Goal: Check status: Check status

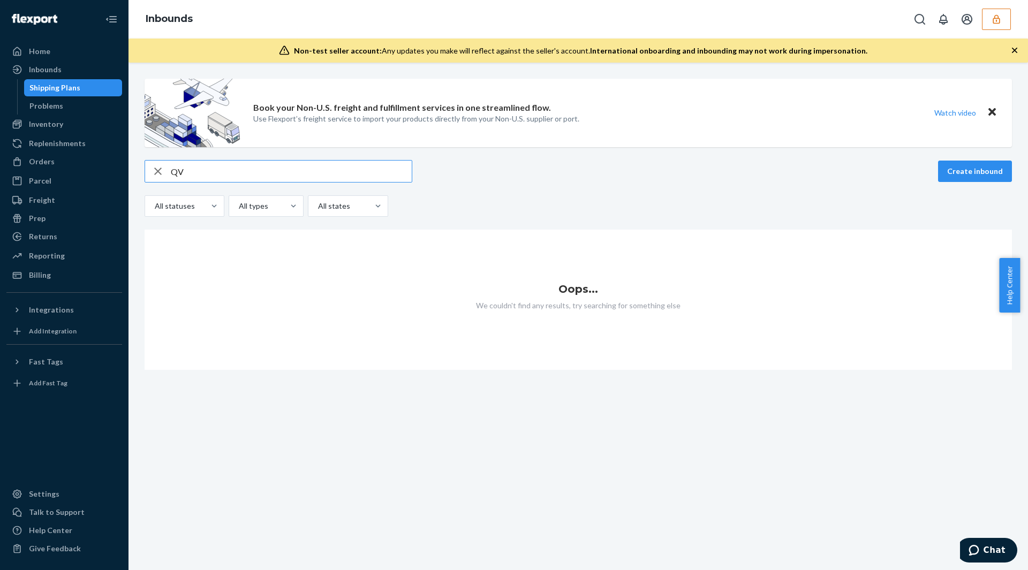
type input "Q"
type input "102583CA"
click at [234, 173] on input "102583CA" at bounding box center [291, 171] width 241 height 21
click at [913, 29] on button "Open Search Box" at bounding box center [919, 19] width 21 height 21
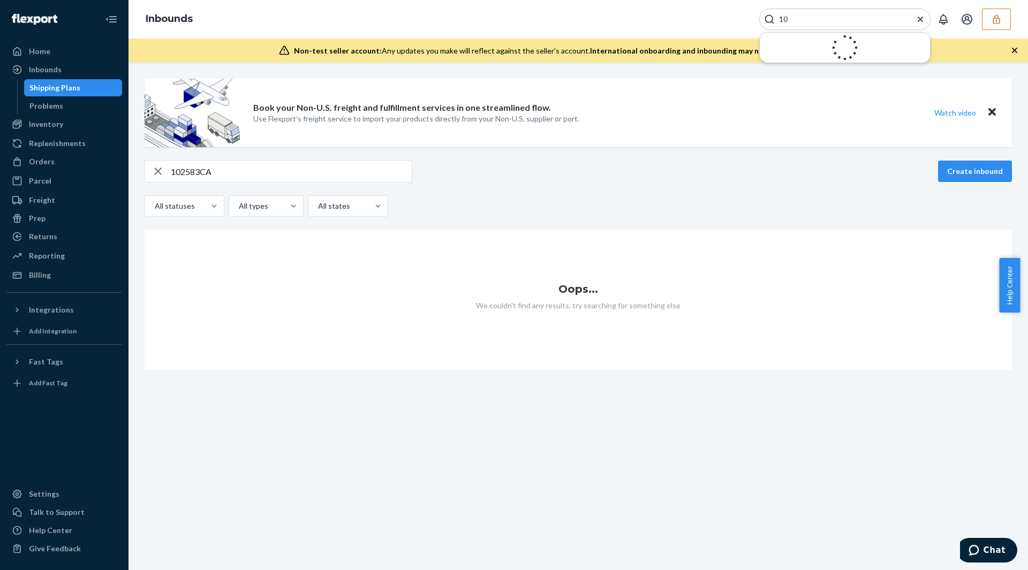
type input "1"
click at [157, 176] on icon "button" at bounding box center [158, 171] width 13 height 21
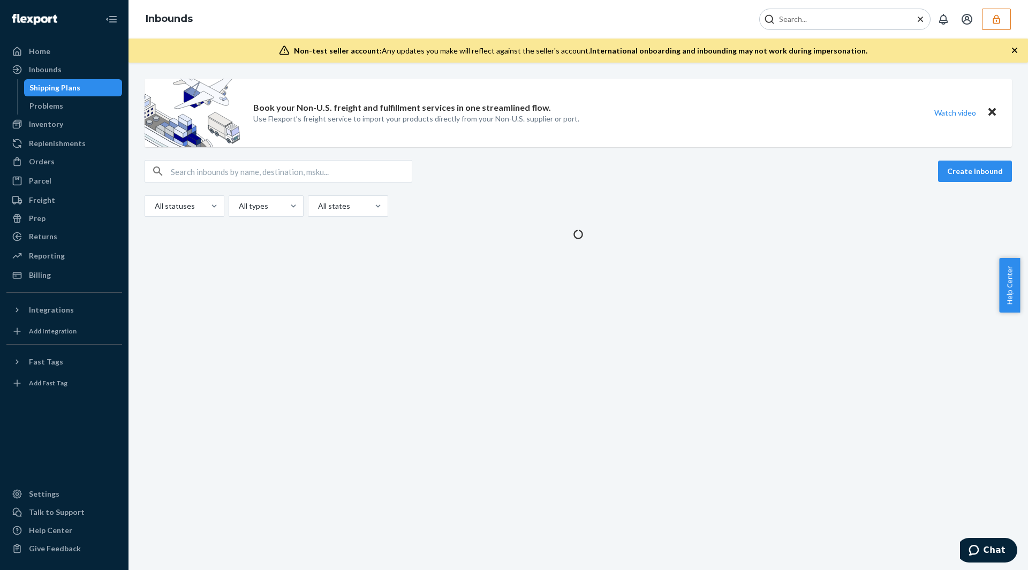
click at [210, 178] on input "text" at bounding box center [291, 171] width 241 height 21
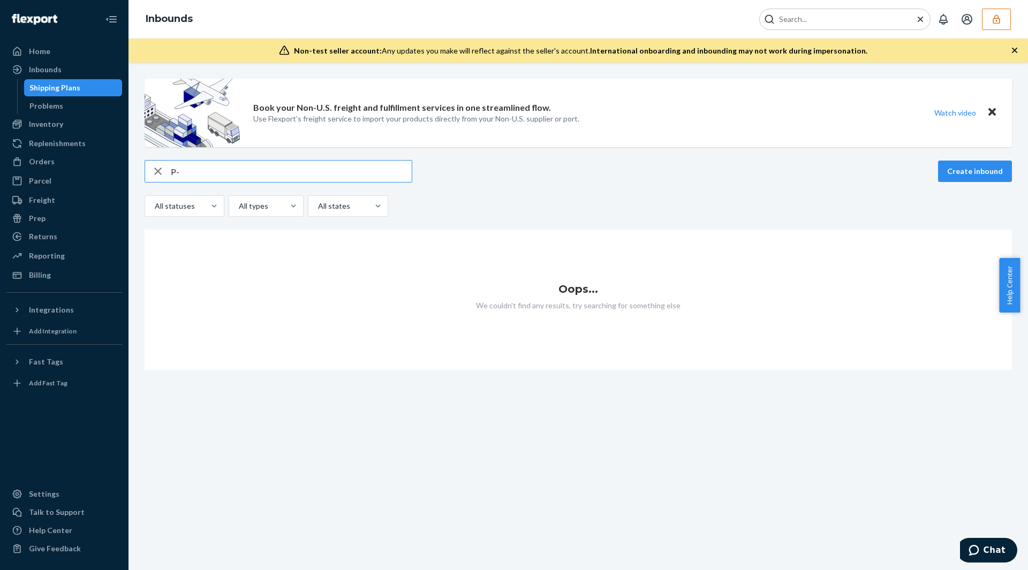
type input "P"
type input "Q"
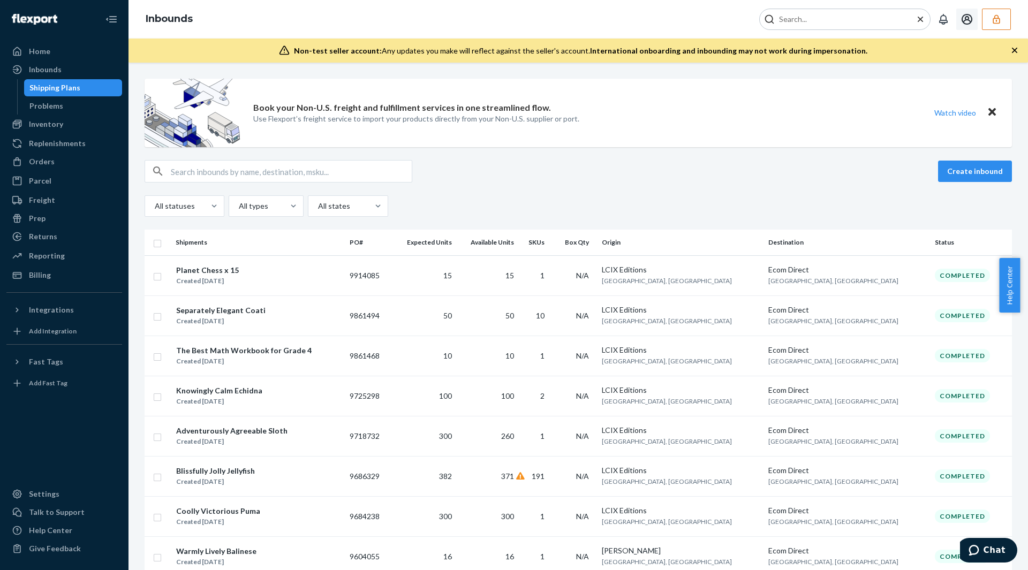
click at [968, 22] on icon "Open account menu" at bounding box center [967, 19] width 13 height 13
click at [984, 24] on button "button" at bounding box center [996, 19] width 29 height 21
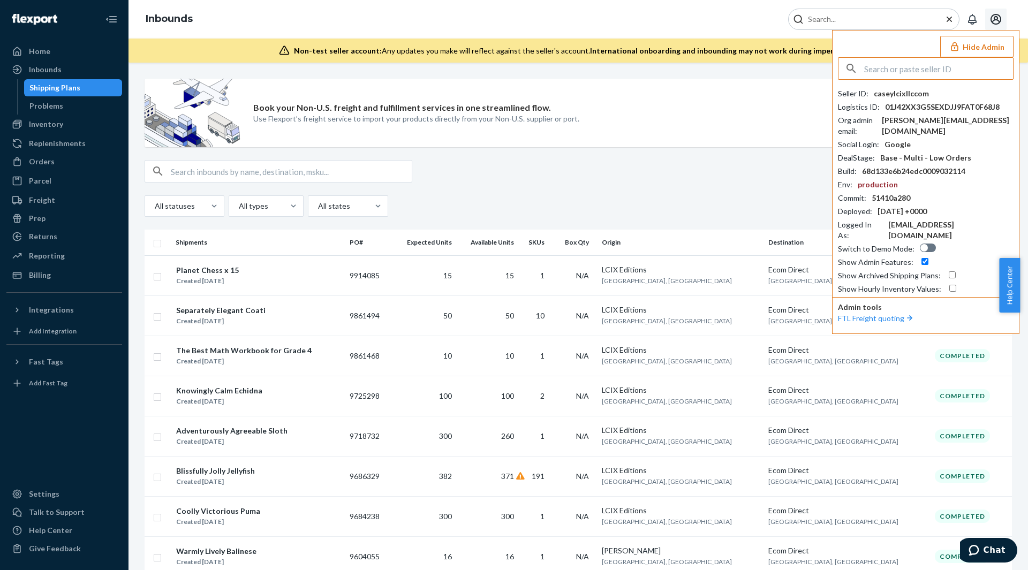
paste input "joepostmodacom"
type input "joepostmodacom"
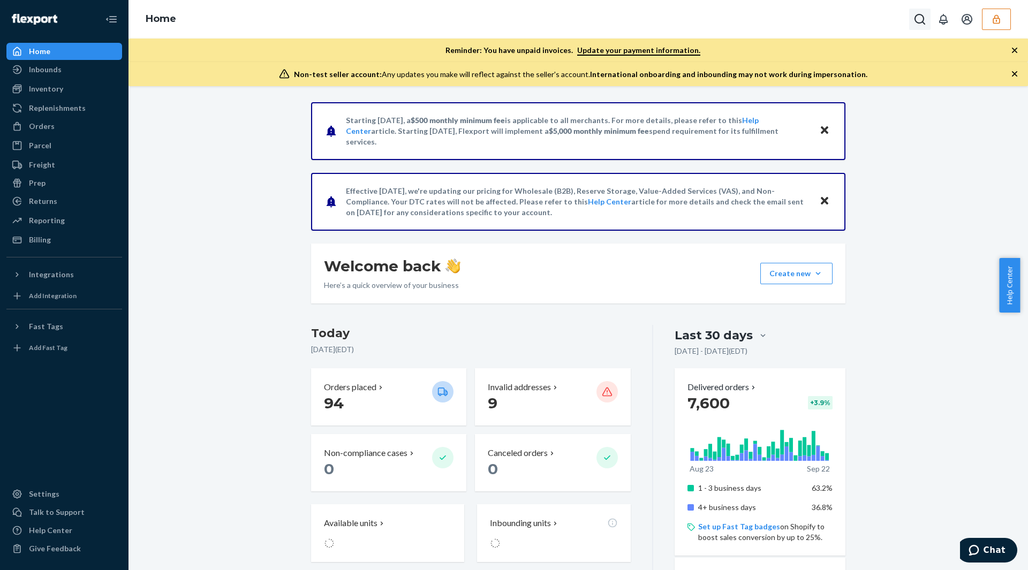
click at [918, 28] on button "Open Search Box" at bounding box center [919, 19] width 21 height 21
click at [996, 27] on button "button" at bounding box center [996, 19] width 29 height 21
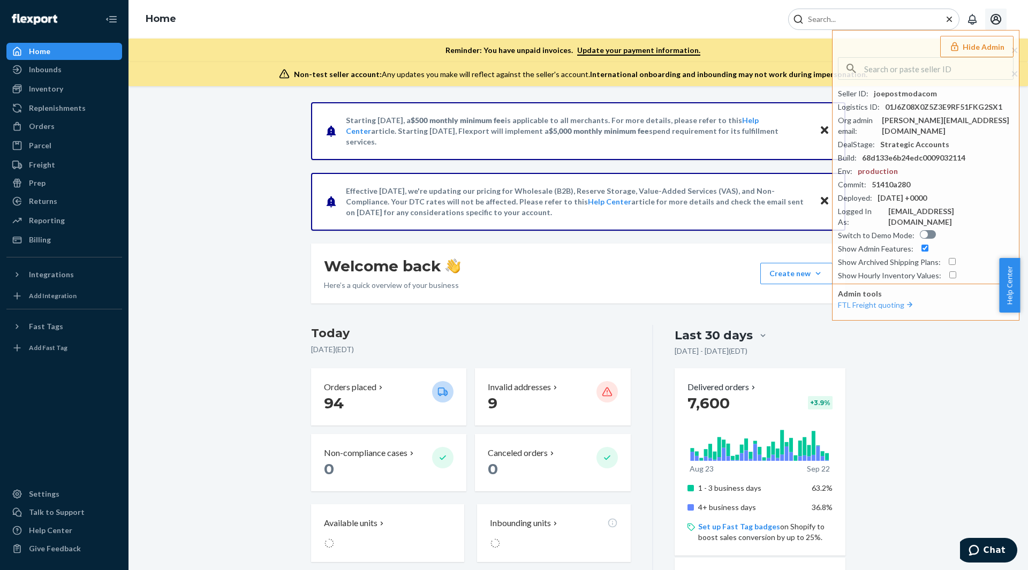
click at [996, 25] on icon "Open account menu" at bounding box center [996, 19] width 13 height 13
click at [865, 21] on input "Search Input" at bounding box center [870, 19] width 132 height 11
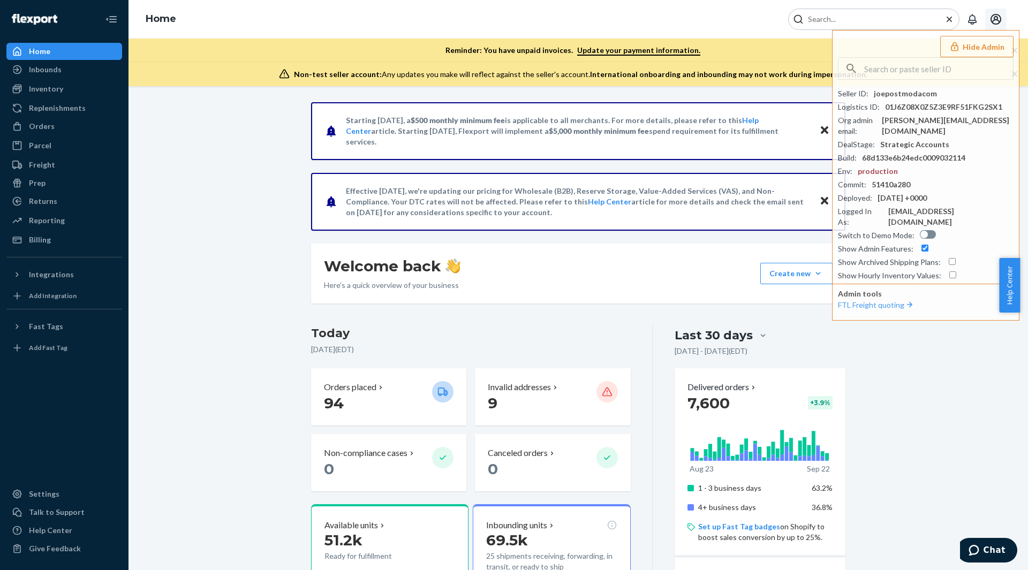
click at [532, 334] on h3 "Today" at bounding box center [471, 333] width 320 height 17
click at [839, 12] on div at bounding box center [873, 19] width 171 height 21
click at [838, 16] on input "Search Input" at bounding box center [870, 19] width 132 height 11
click at [834, 19] on input "Search Input" at bounding box center [870, 19] width 132 height 11
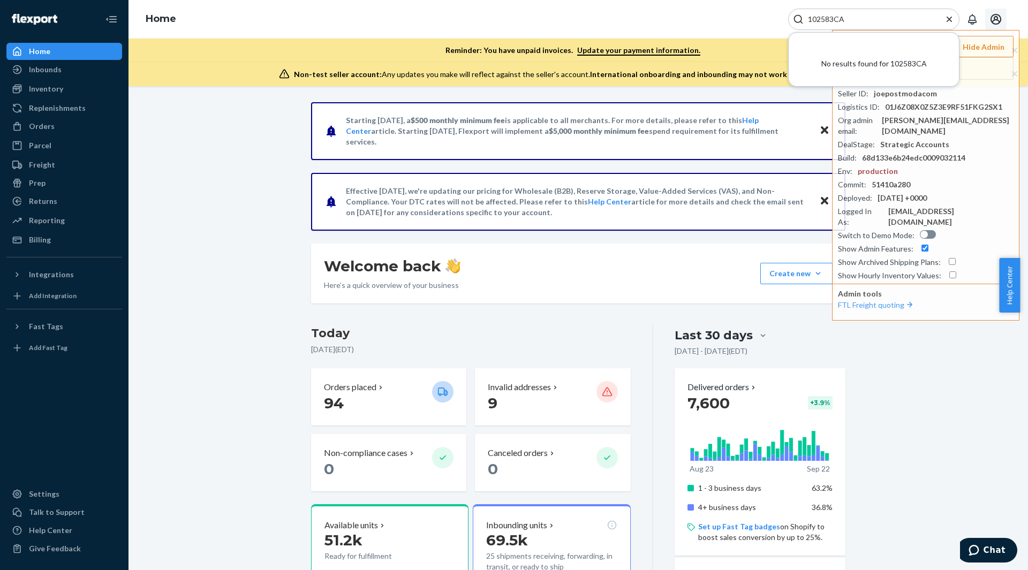
type input "102583CA"
click at [523, 282] on div "Welcome back Here’s a quick overview of your business Create new Create new inb…" at bounding box center [578, 274] width 534 height 60
click at [948, 18] on icon "Close Search" at bounding box center [949, 18] width 5 height 5
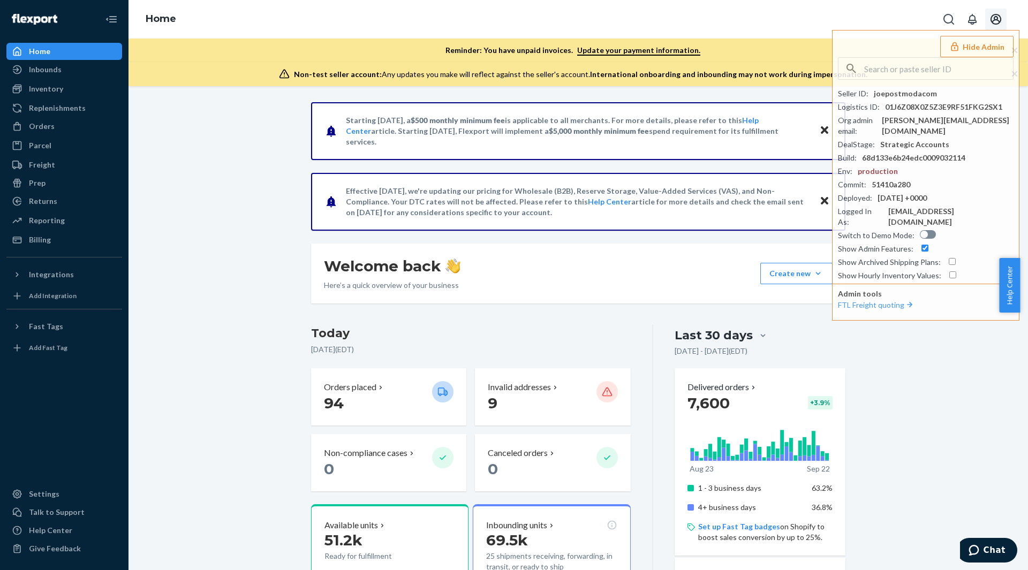
click at [726, 270] on div "Welcome back Here’s a quick overview of your business Create new Create new inb…" at bounding box center [578, 274] width 534 height 60
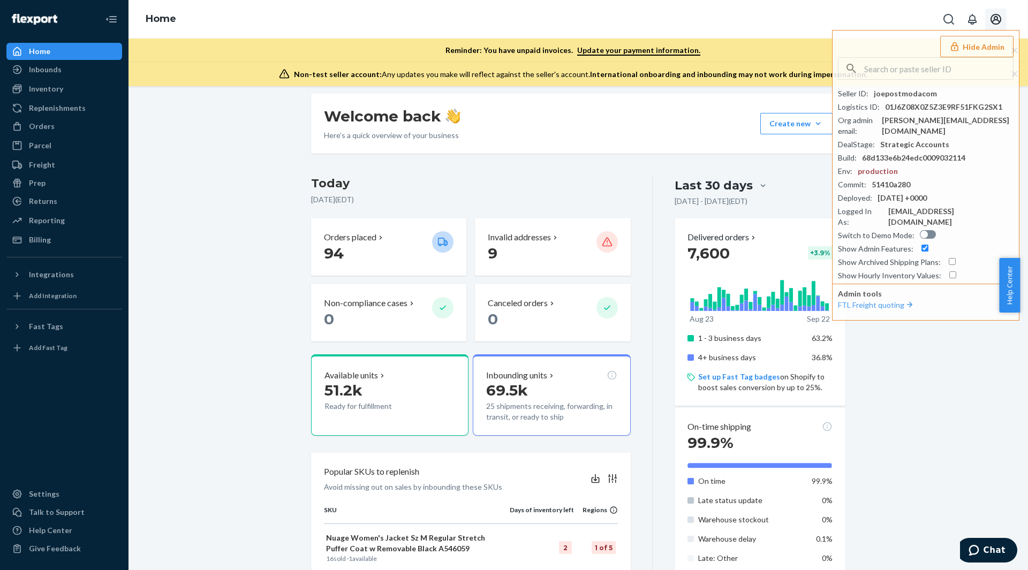
scroll to position [77, 0]
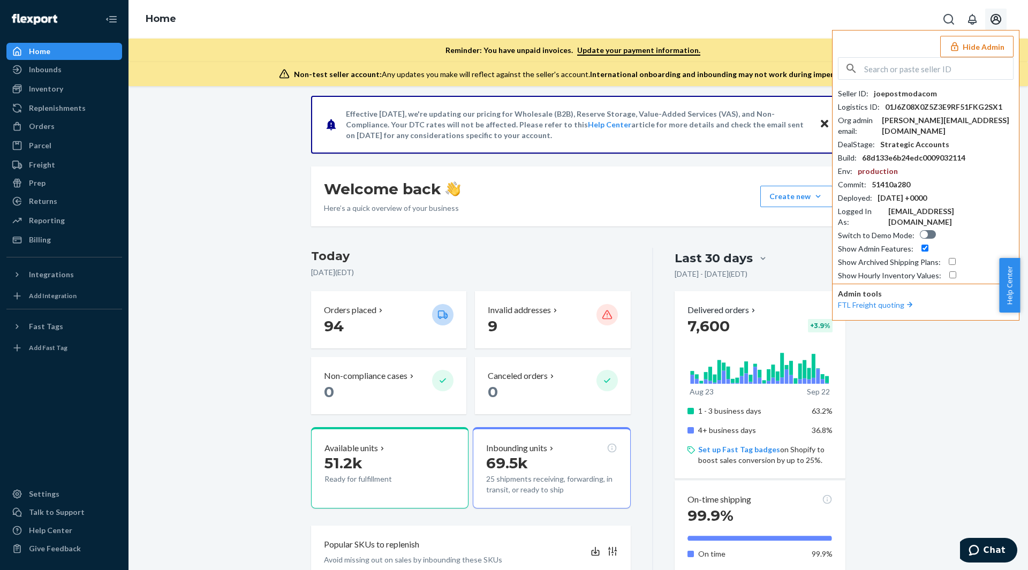
click at [987, 47] on button "Hide Admin" at bounding box center [976, 46] width 73 height 21
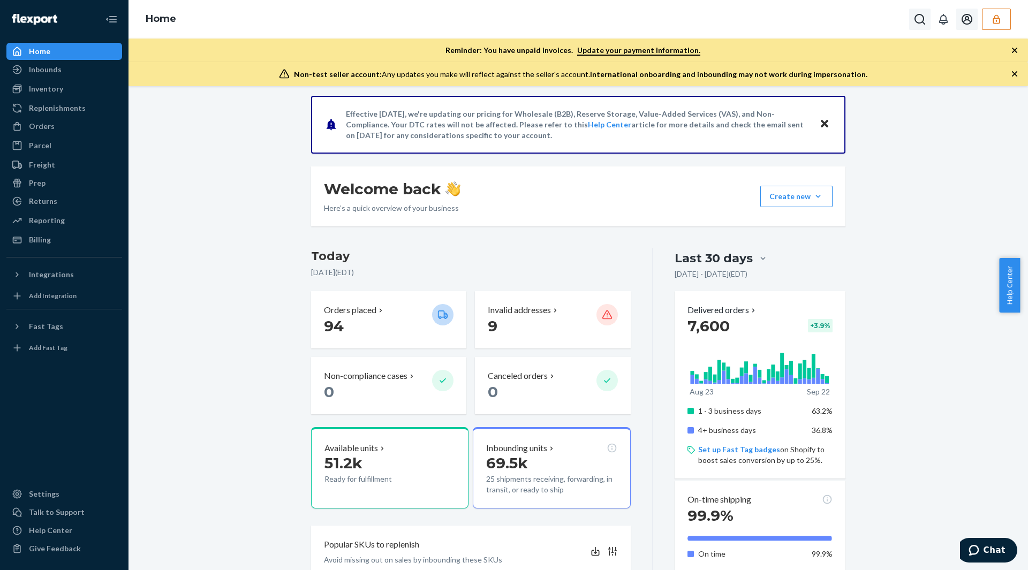
click at [916, 17] on icon "Open Search Box" at bounding box center [920, 19] width 11 height 11
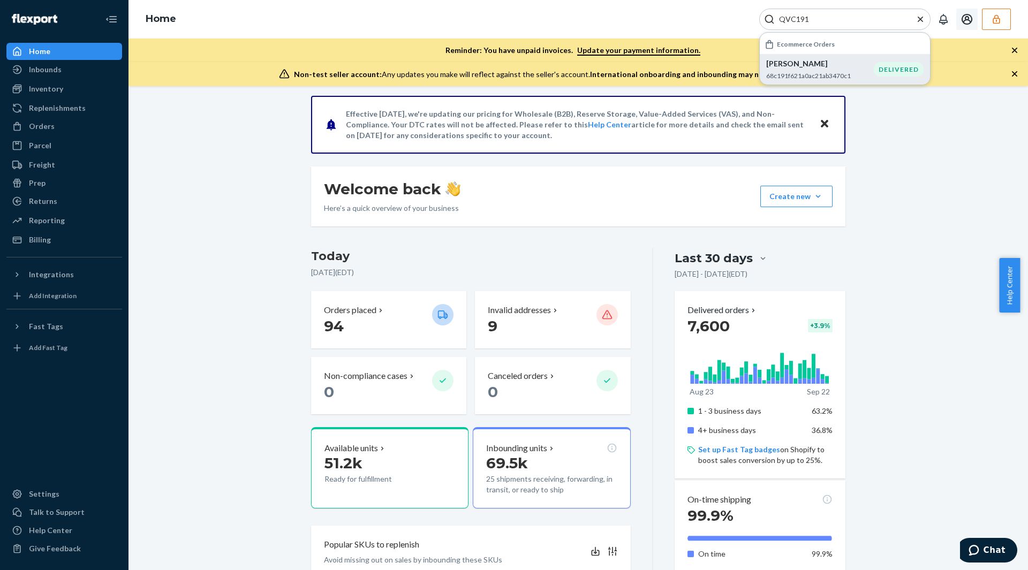
type input "QVC191"
click at [847, 76] on p "68c191f621a0ac21ab3470c1" at bounding box center [820, 75] width 108 height 9
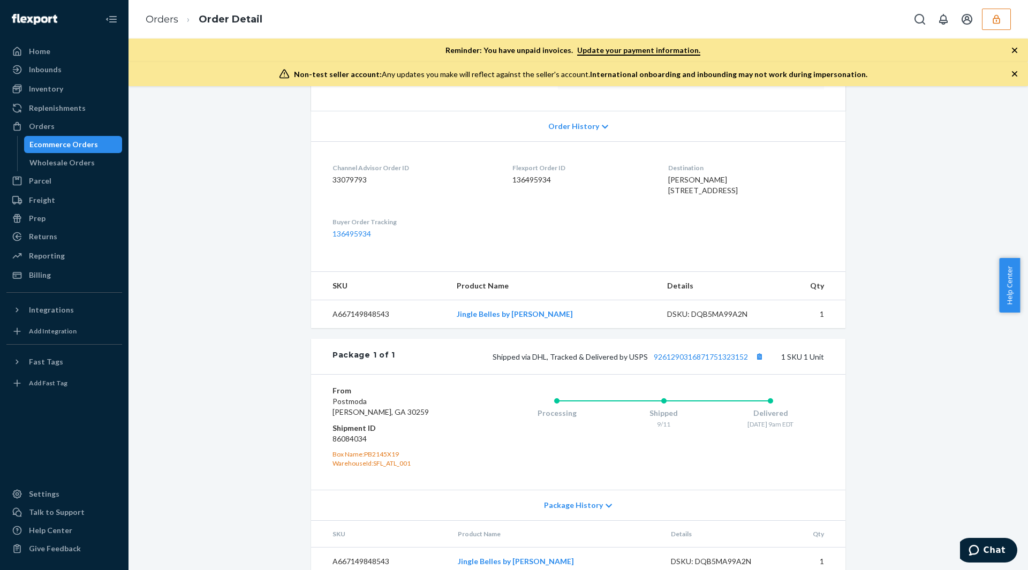
scroll to position [245, 0]
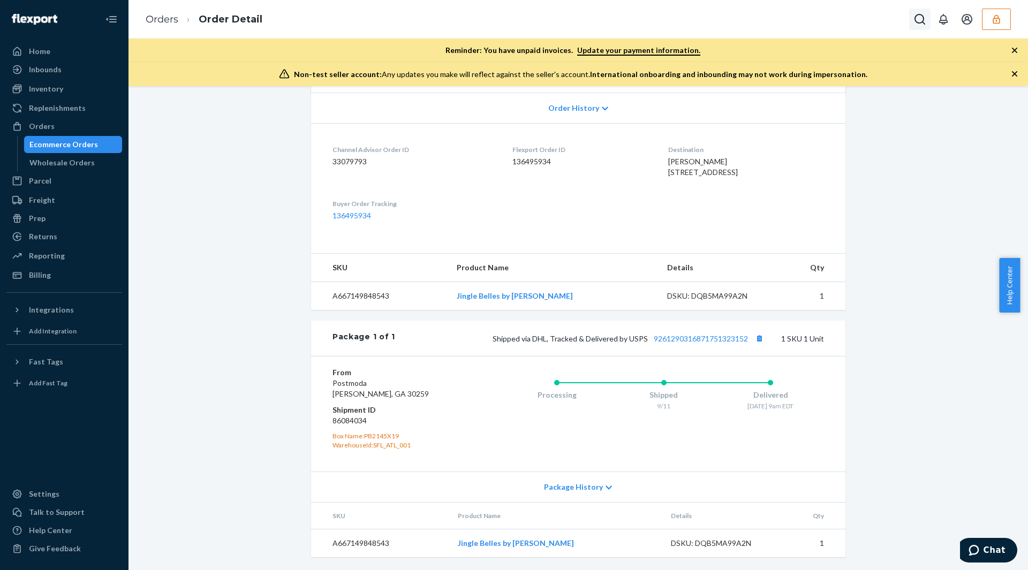
click at [923, 19] on icon "Open Search Box" at bounding box center [920, 19] width 11 height 11
type input "q"
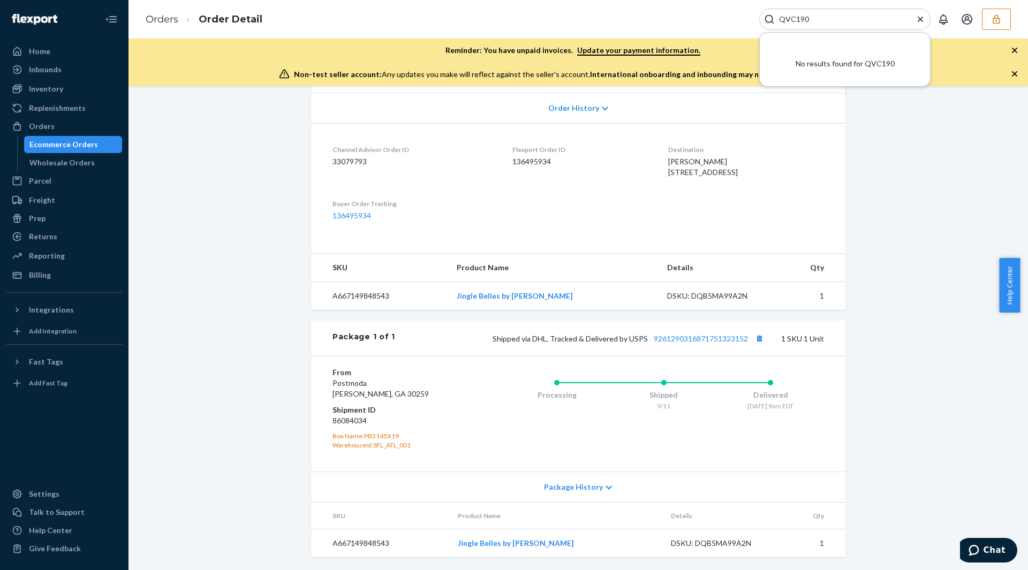
type input "QVC190"
click at [769, 182] on div "Destination Tracy Feinsilver 510 Maiden Ct Middletown, DE 19709-2198 US" at bounding box center [746, 163] width 156 height 37
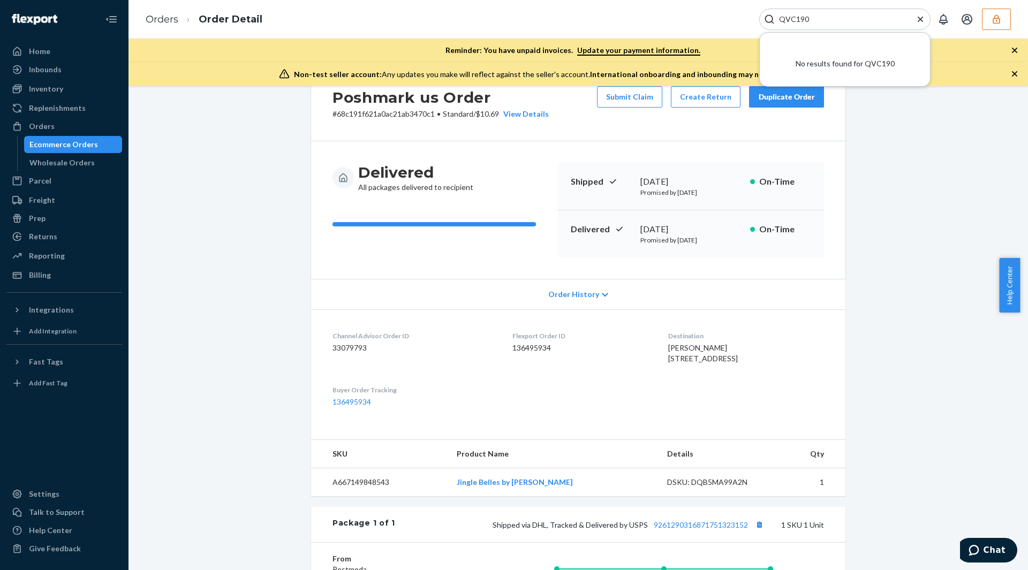
scroll to position [0, 0]
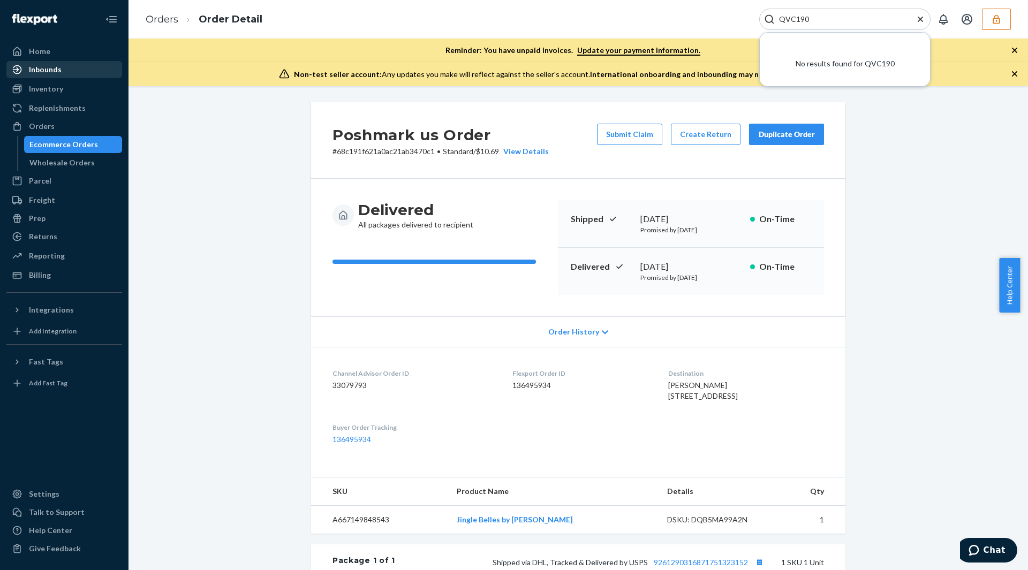
click at [80, 62] on div "Inbounds" at bounding box center [64, 69] width 114 height 15
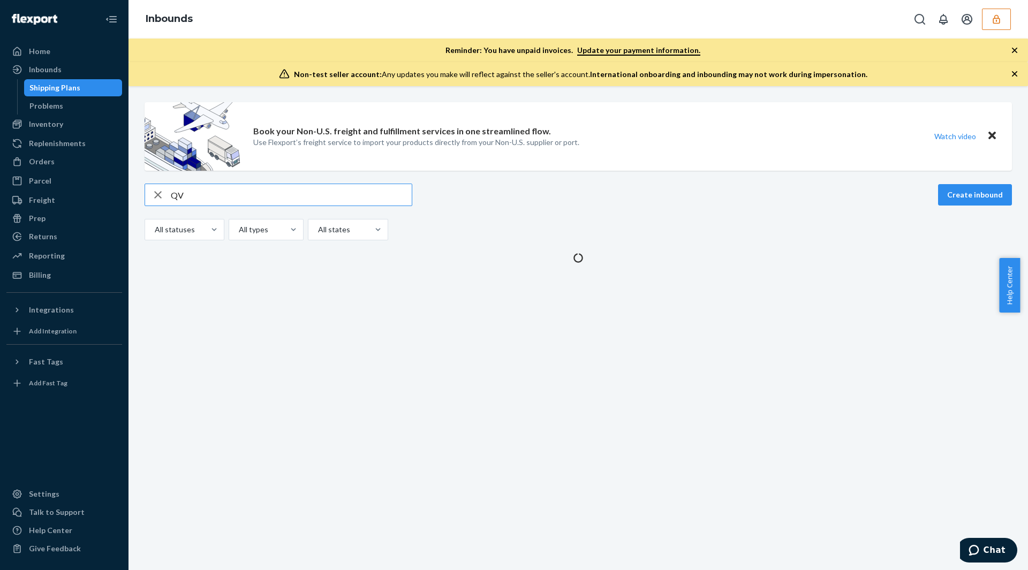
type input "QVC"
type input "QVC1"
type input "9"
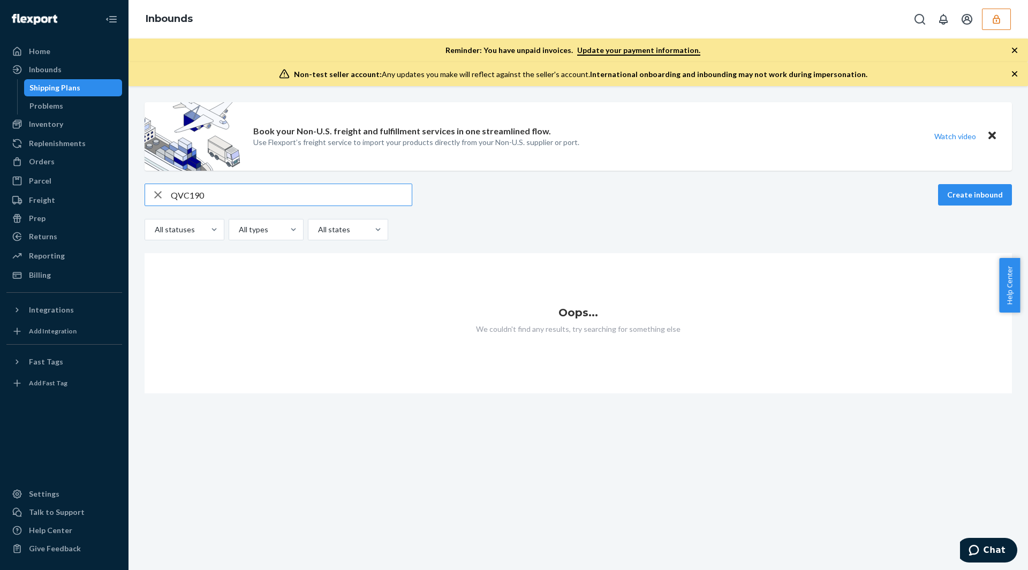
click at [213, 196] on input "QVC190" at bounding box center [291, 194] width 241 height 21
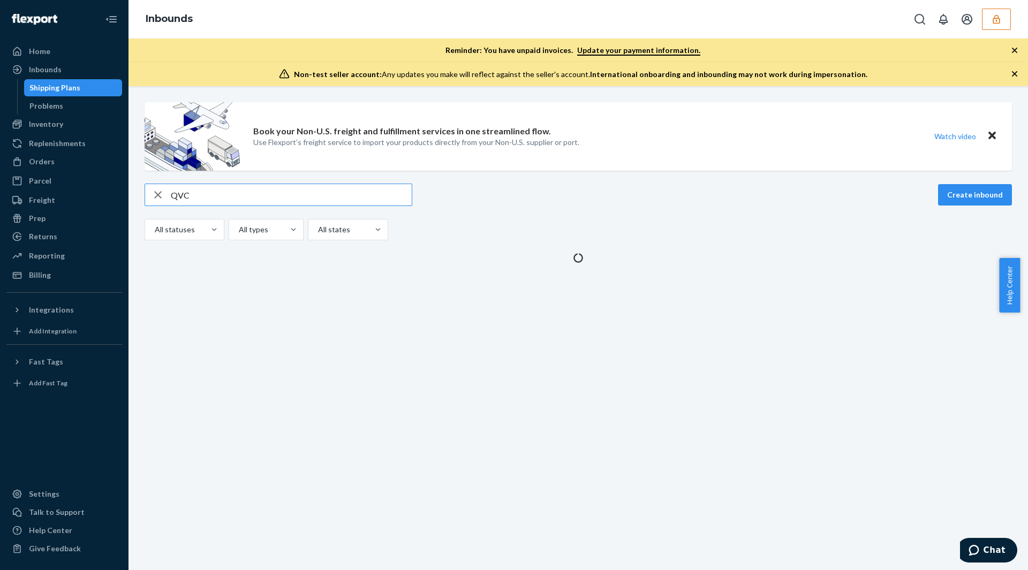
type input "QVC"
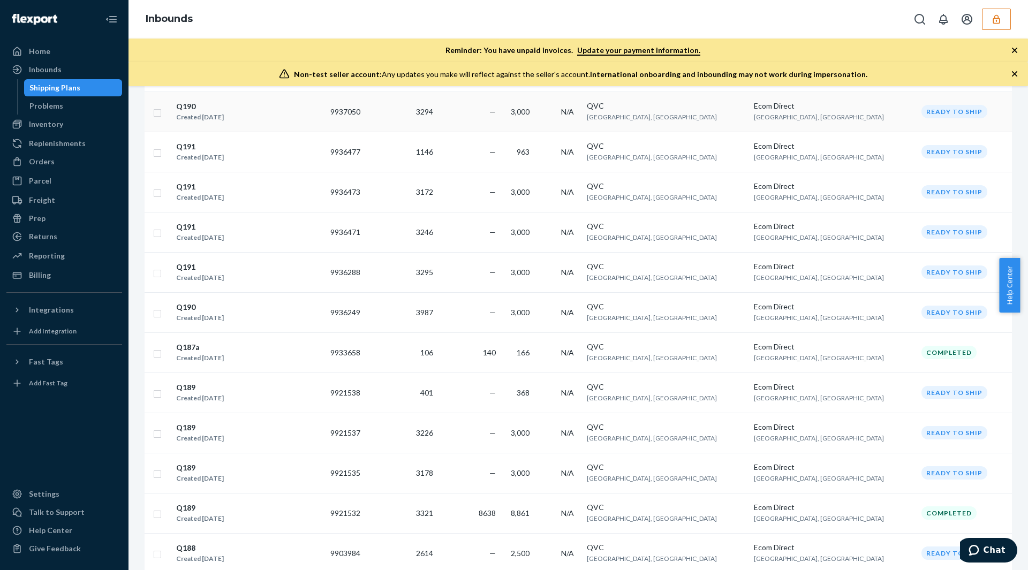
scroll to position [426, 0]
click at [238, 318] on div "Q190 Created Sep 15, 2025" at bounding box center [249, 315] width 146 height 22
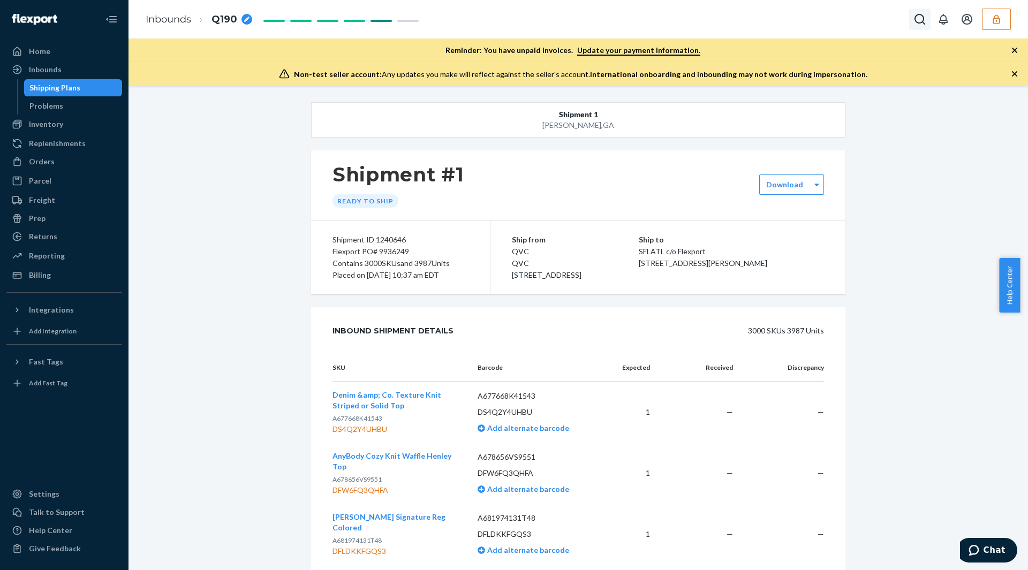
click at [916, 20] on icon "Open Search Box" at bounding box center [920, 19] width 13 height 13
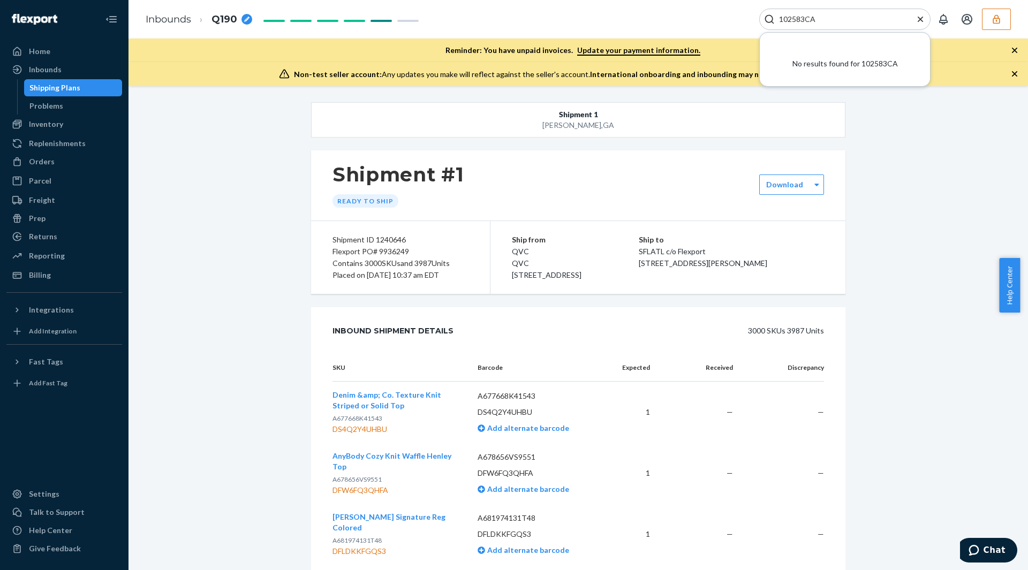
type input "102583CA"
click at [70, 70] on div "Inbounds" at bounding box center [64, 69] width 114 height 15
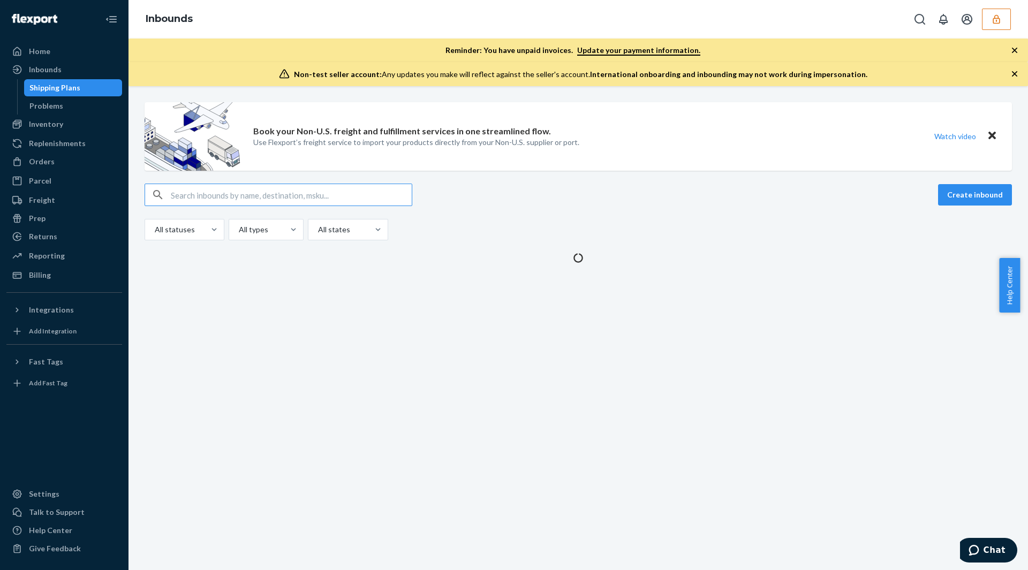
type input "102583CA"
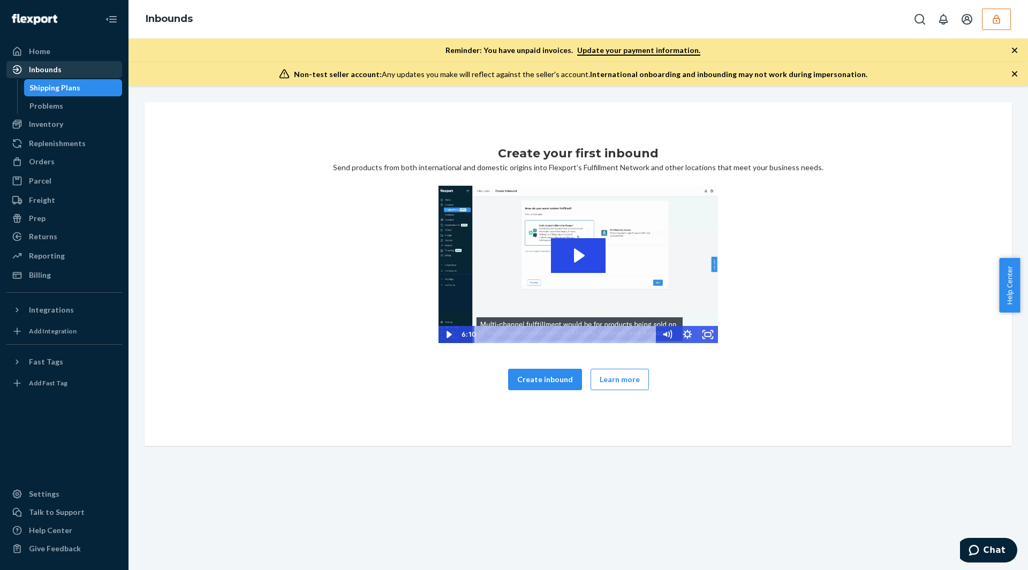
click at [64, 71] on div "Inbounds" at bounding box center [64, 69] width 114 height 15
click at [62, 70] on div "Inbounds" at bounding box center [64, 69] width 114 height 15
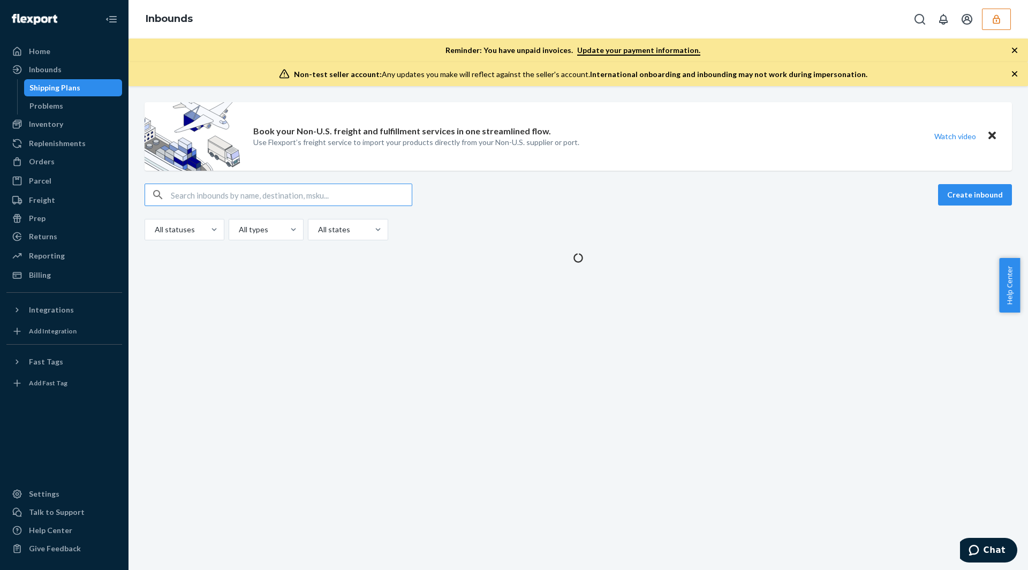
click at [236, 197] on input "text" at bounding box center [291, 194] width 241 height 21
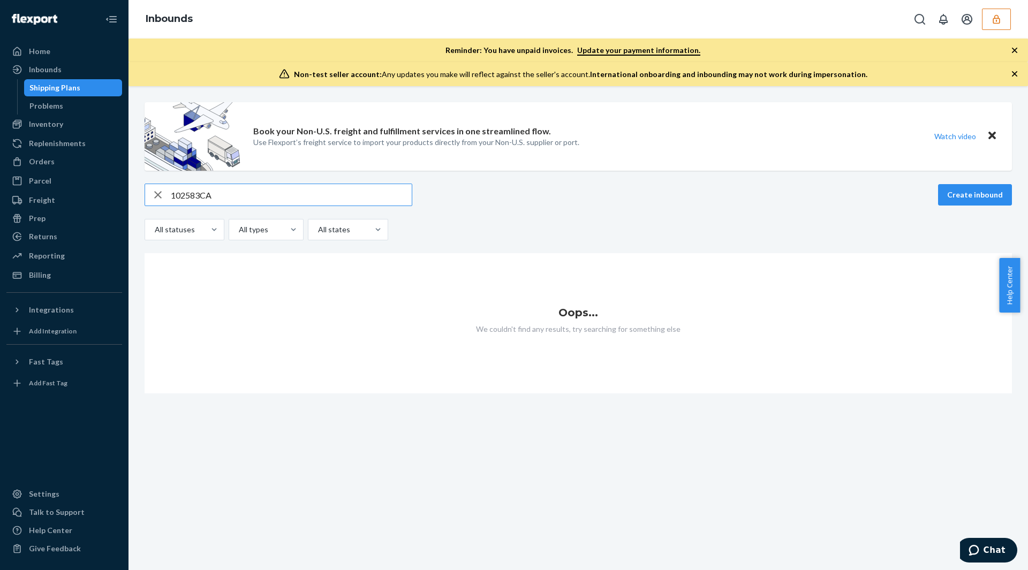
type input "102583CA"
